Goal: Task Accomplishment & Management: Use online tool/utility

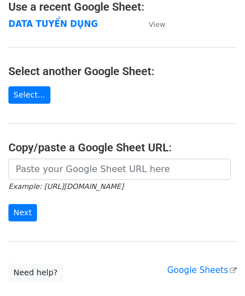
scroll to position [94, 0]
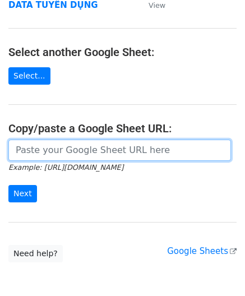
click at [56, 145] on input "url" at bounding box center [119, 150] width 223 height 21
paste input "https://docs.google.com/spreadsheets/d/1KZ7mIKUru3GcC_K2wVEfG_VsEb4I4bOScueJoPE…"
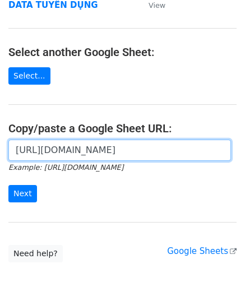
scroll to position [0, 321]
type input "https://docs.google.com/spreadsheets/d/1KZ7mIKUru3GcC_K2wVEfG_VsEb4I4bOScueJoPE…"
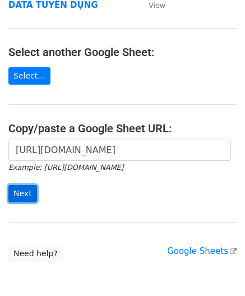
scroll to position [0, 0]
click at [15, 198] on input "Next" at bounding box center [22, 193] width 29 height 17
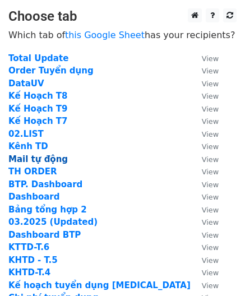
click at [36, 159] on strong "Mail tự động" at bounding box center [38, 159] width 60 height 10
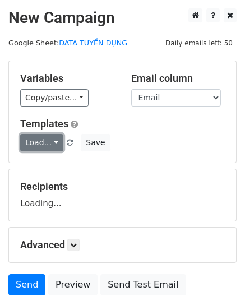
click at [44, 144] on link "Load..." at bounding box center [41, 142] width 43 height 17
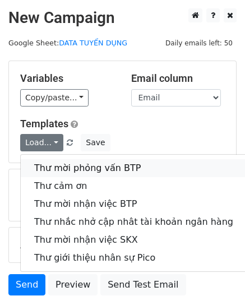
click at [75, 170] on link "Thư mời phỏng vấn BTP" at bounding box center [134, 168] width 226 height 18
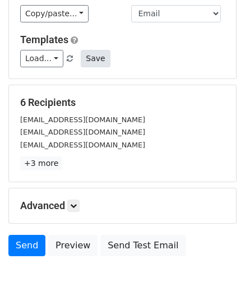
scroll to position [112, 0]
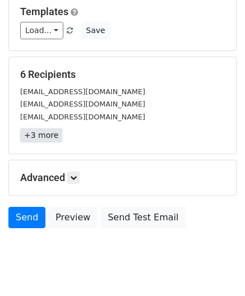
click at [37, 136] on link "+3 more" at bounding box center [41, 136] width 42 height 14
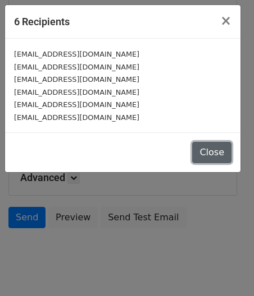
click at [211, 153] on button "Close" at bounding box center [211, 152] width 39 height 21
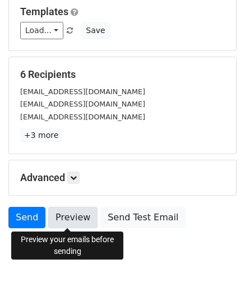
click at [58, 215] on link "Preview" at bounding box center [72, 217] width 49 height 21
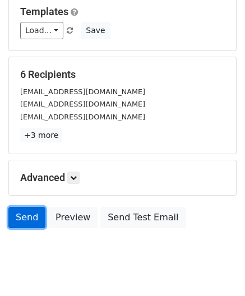
click at [19, 221] on link "Send" at bounding box center [26, 217] width 37 height 21
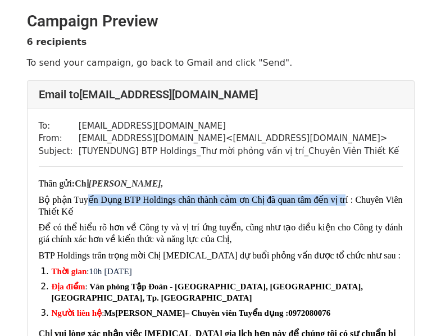
drag, startPoint x: 85, startPoint y: 205, endPoint x: 343, endPoint y: 205, distance: 258.3
click at [343, 205] on p "Bộ phận Tuyển Dụng BTP Holdings chân thành cảm ơn Chị đã quan tâm đến vị trí : …" at bounding box center [221, 206] width 364 height 24
click at [343, 205] on span "Bộ phận Tuyển Dụng BTP Holdings chân thành cảm ơn Chị đã quan tâm đến vị trí : …" at bounding box center [221, 205] width 364 height 21
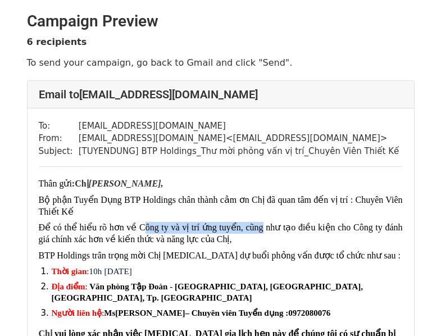
drag, startPoint x: 140, startPoint y: 224, endPoint x: 255, endPoint y: 227, distance: 115.1
click at [255, 227] on p "Để có thể hiểu rõ hơn về Công ty và vị trí ứng tuyển, cũng như tạo điều kiện ch…" at bounding box center [221, 234] width 364 height 24
click at [255, 227] on span "Để có thể hiểu rõ hơn về Công ty và vị trí ứng tuyển, cũng như tạo điều kiện ch…" at bounding box center [221, 232] width 364 height 21
